Goal: Find contact information: Find contact information

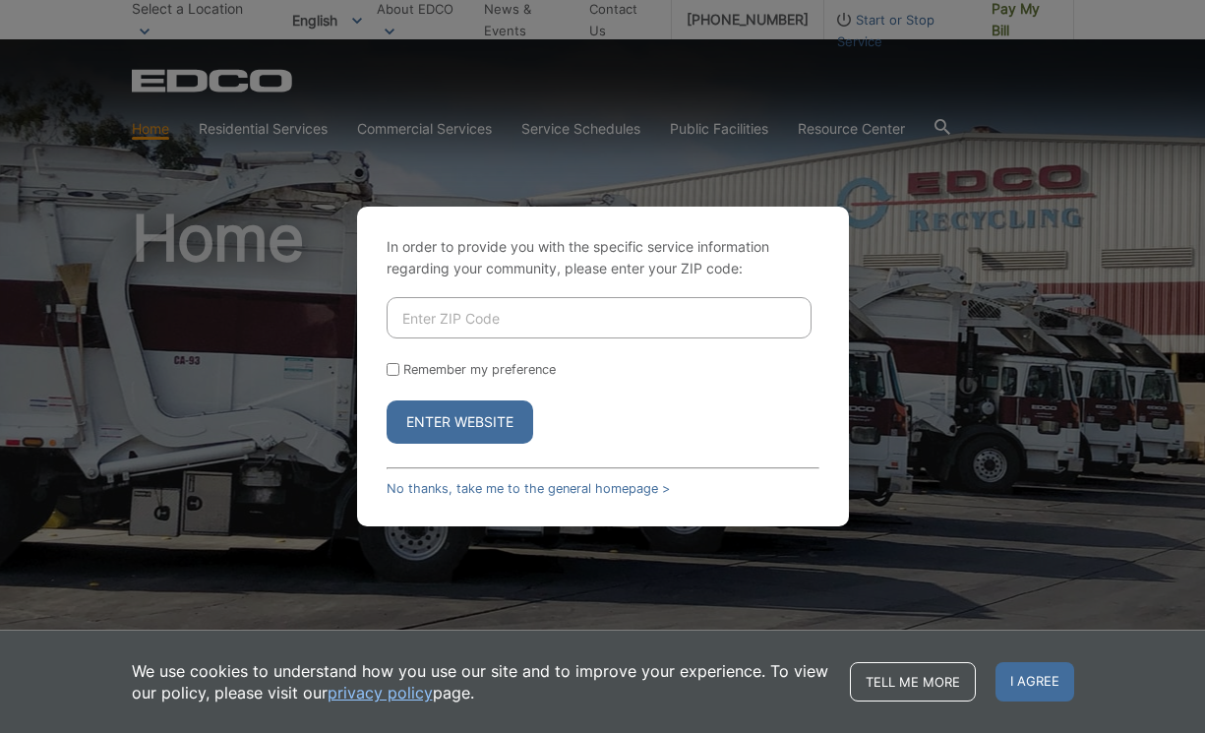
click at [589, 306] on input "Enter ZIP Code" at bounding box center [599, 317] width 425 height 41
type input "90802"
click at [387, 400] on button "Enter Website" at bounding box center [460, 421] width 147 height 43
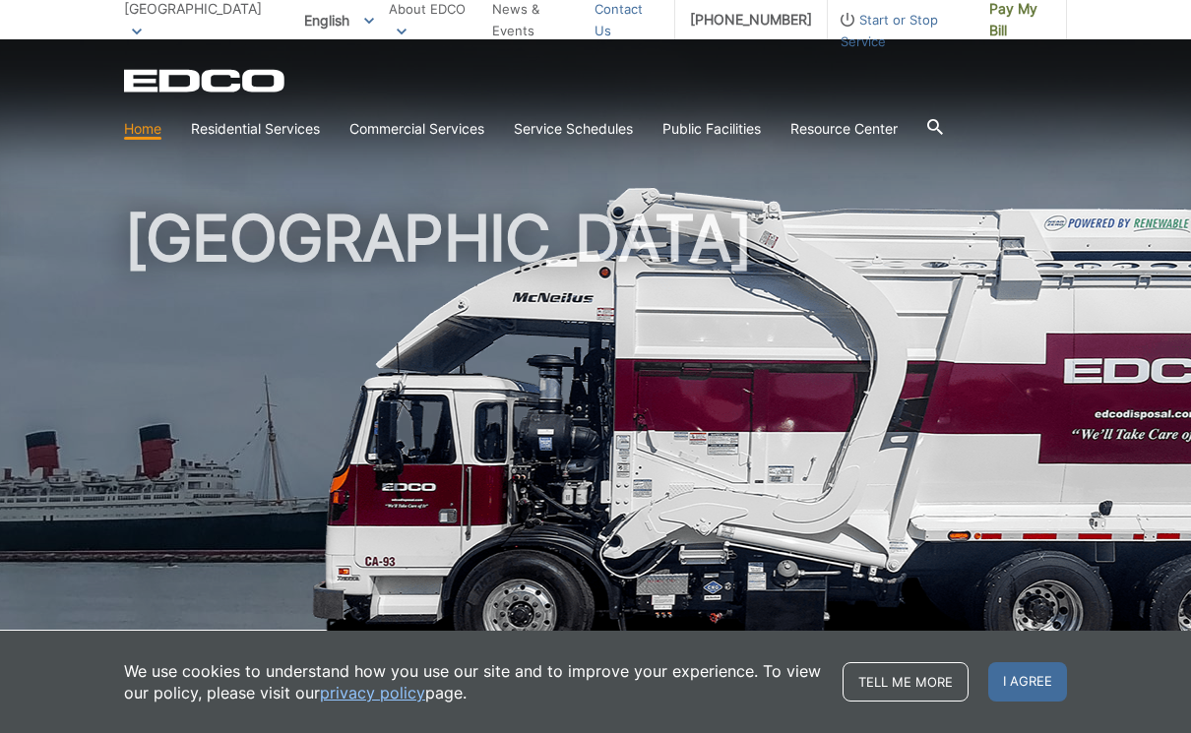
click at [611, 20] on link "Contact Us" at bounding box center [626, 19] width 65 height 43
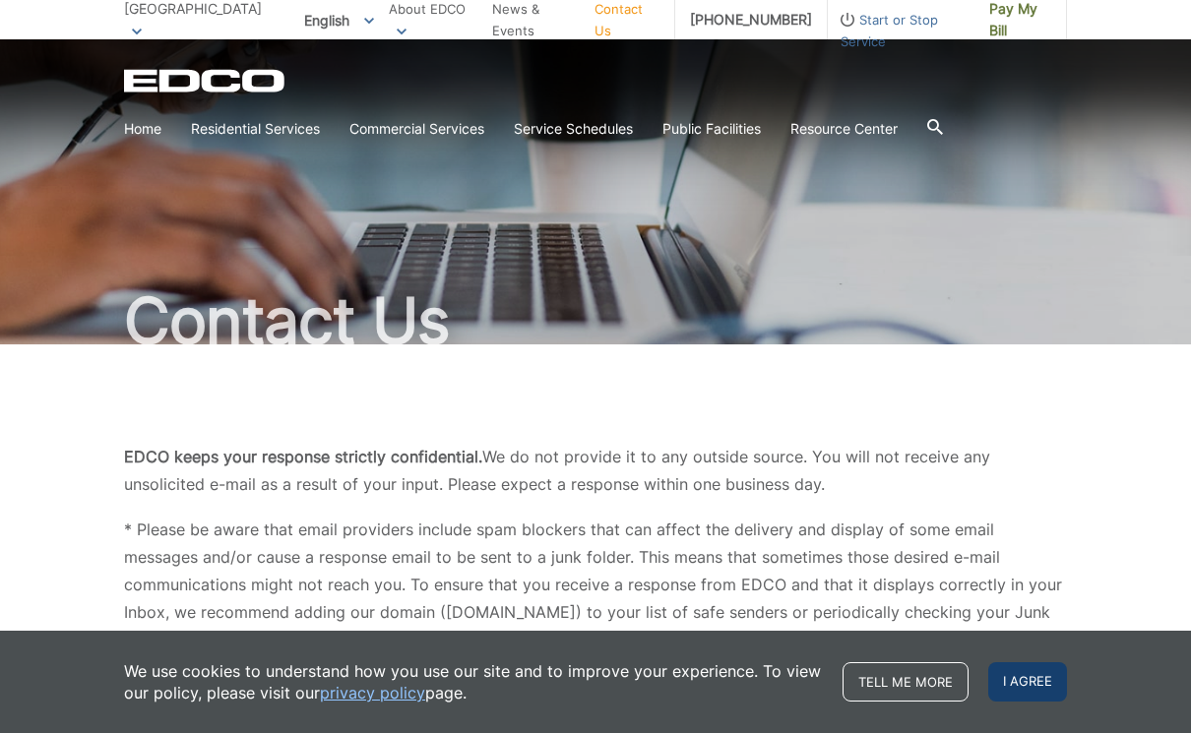
click at [1005, 690] on span "I agree" at bounding box center [1027, 681] width 79 height 39
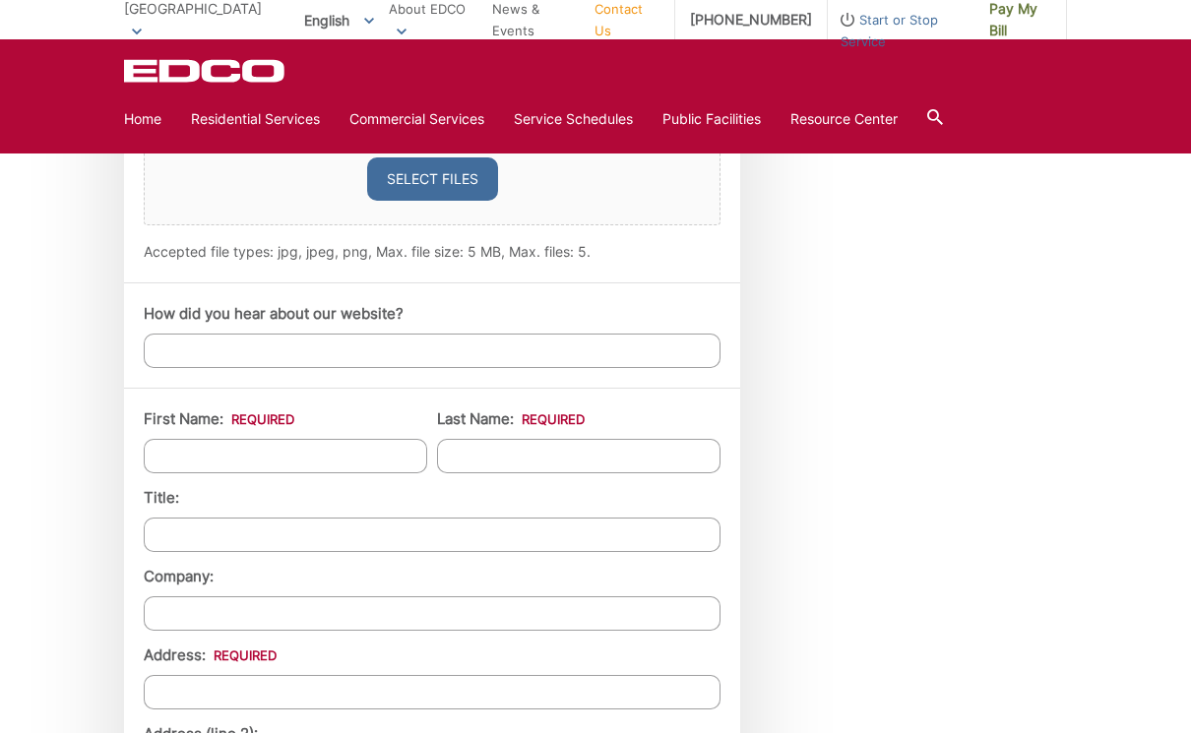
scroll to position [1378, 0]
drag, startPoint x: 170, startPoint y: 350, endPoint x: 826, endPoint y: 382, distance: 656.1
click at [826, 382] on div "Employment Download Our Employment Application Mailing Address P.O. Box 116 Lak…" at bounding box center [921, 453] width 289 height 2159
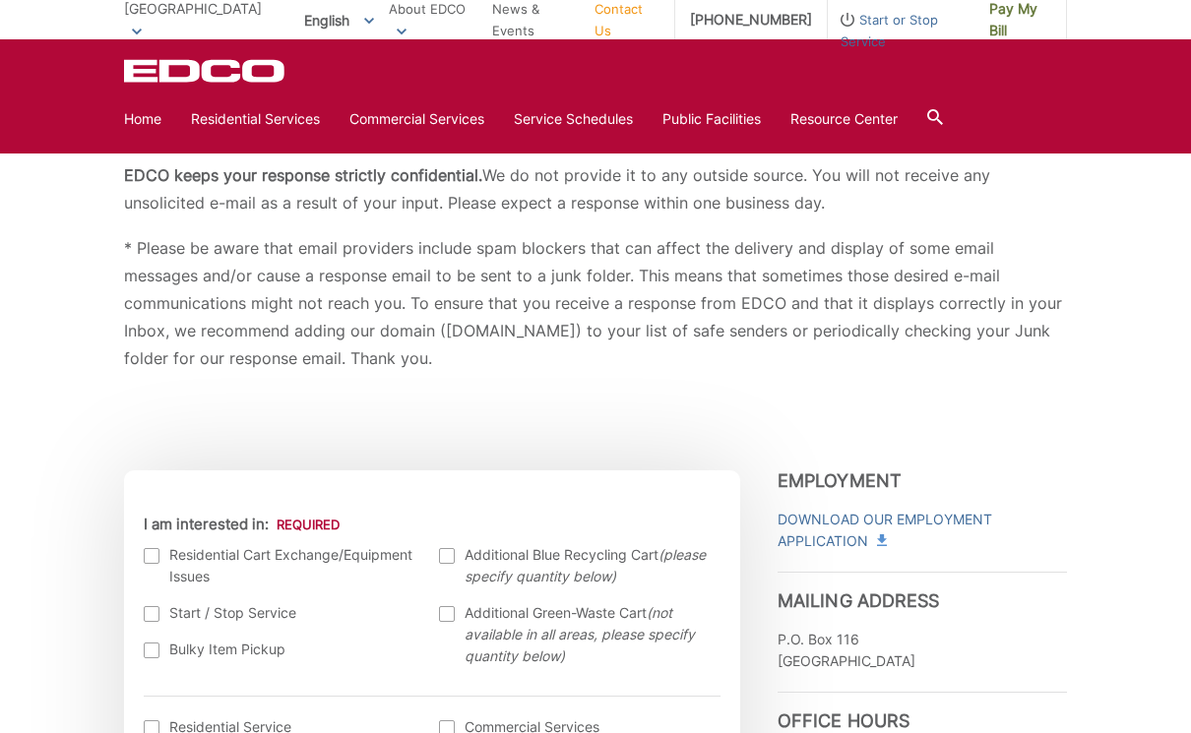
scroll to position [0, 0]
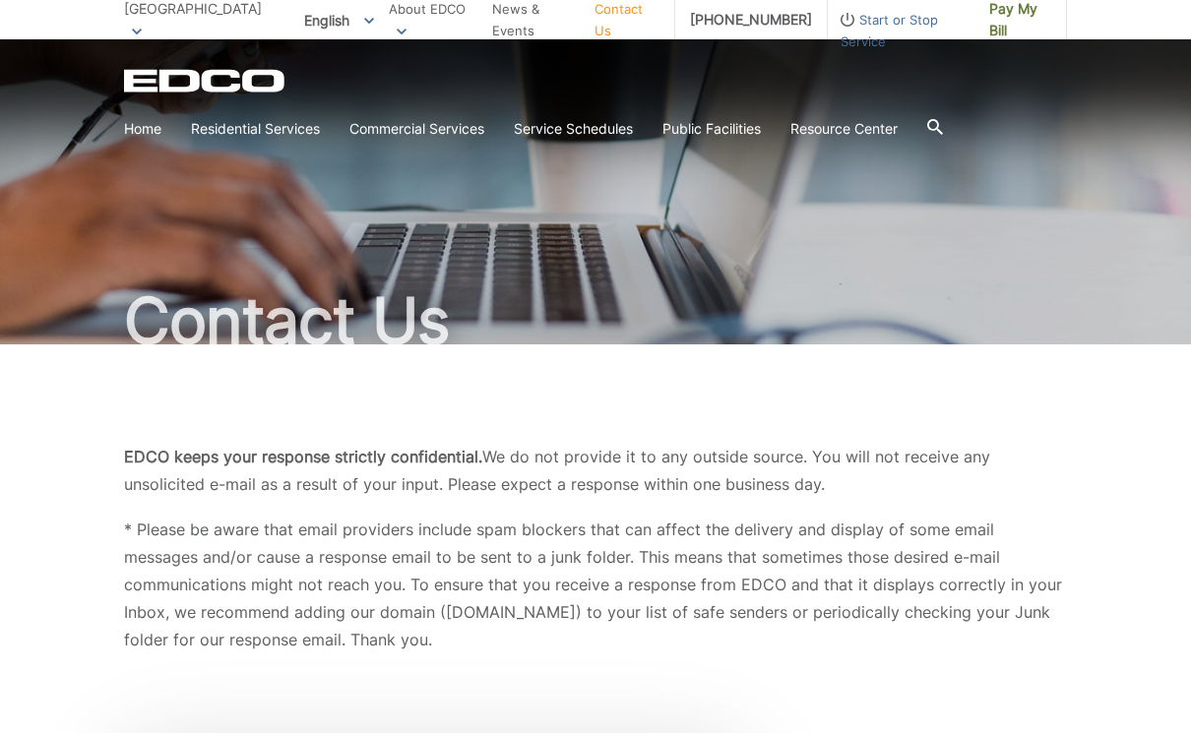
drag, startPoint x: 730, startPoint y: 21, endPoint x: 646, endPoint y: 447, distance: 434.2
click at [646, 447] on p "EDCO keeps your response strictly confidential. We do not provide it to any out…" at bounding box center [595, 470] width 943 height 55
